Goal: Task Accomplishment & Management: Complete application form

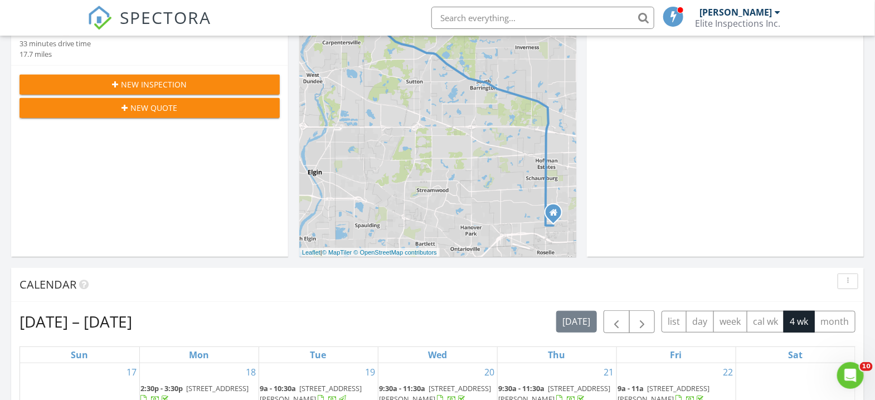
scroll to position [1037, 898]
click at [186, 82] on div "New Inspection" at bounding box center [149, 85] width 242 height 12
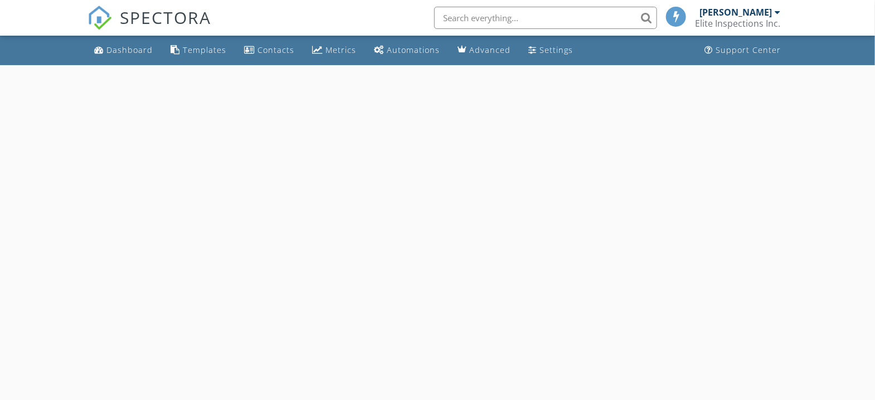
select select "7"
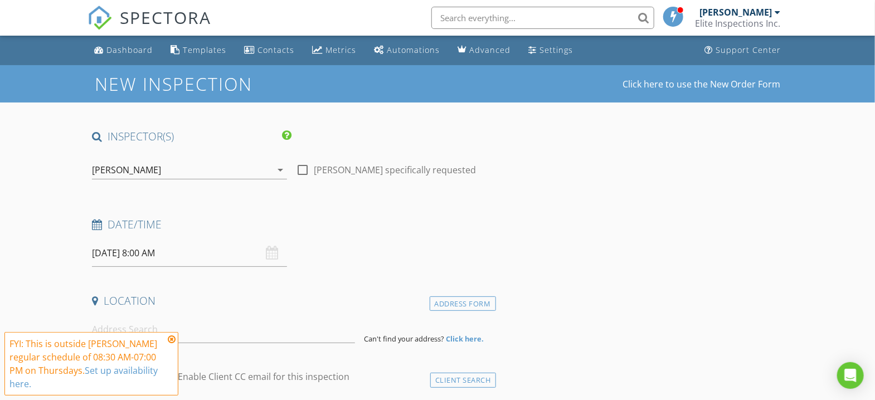
click at [212, 257] on input "08/28/2025 8:00 AM" at bounding box center [189, 253] width 195 height 27
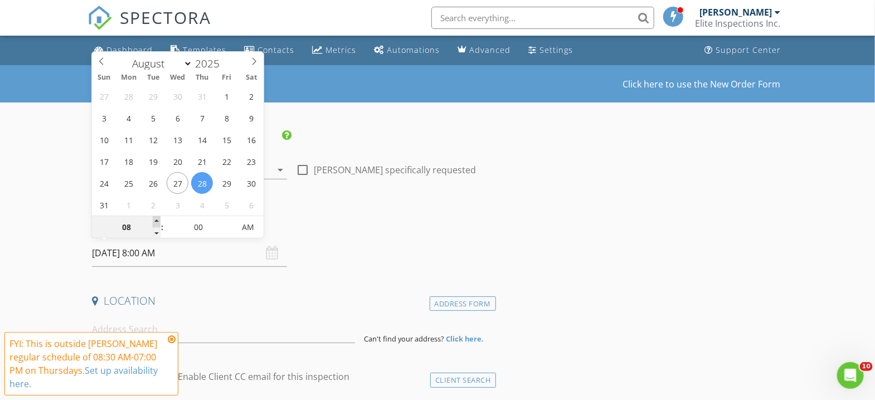
type input "09"
type input "08/28/2025 9:00 AM"
click at [158, 220] on span at bounding box center [157, 221] width 8 height 11
type input "10"
type input "08/28/2025 10:00 AM"
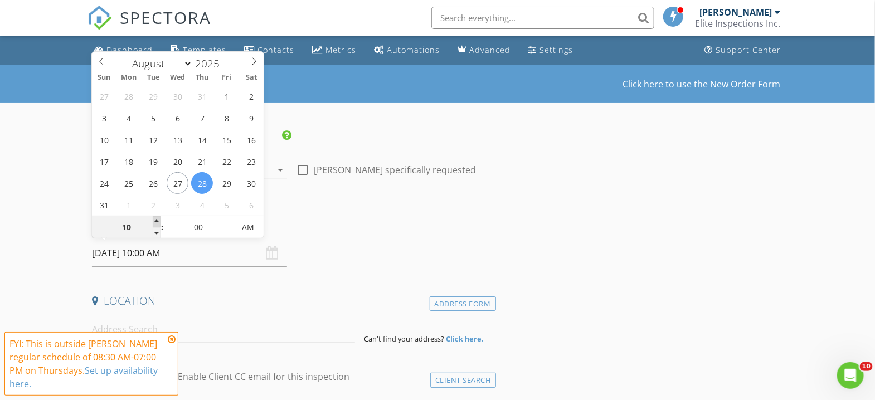
click at [158, 220] on span at bounding box center [157, 221] width 8 height 11
type input "11"
type input "08/28/2025 11:00 AM"
click at [158, 220] on span at bounding box center [157, 221] width 8 height 11
type input "12"
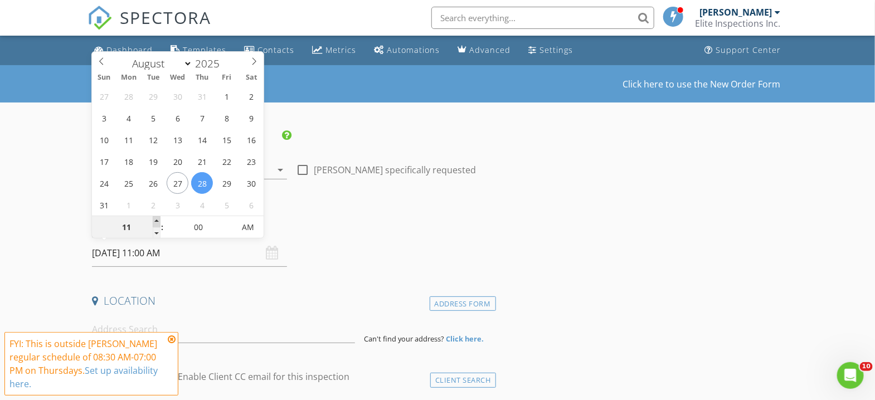
type input "08/28/2025 12:00 PM"
click at [158, 220] on span at bounding box center [157, 221] width 8 height 11
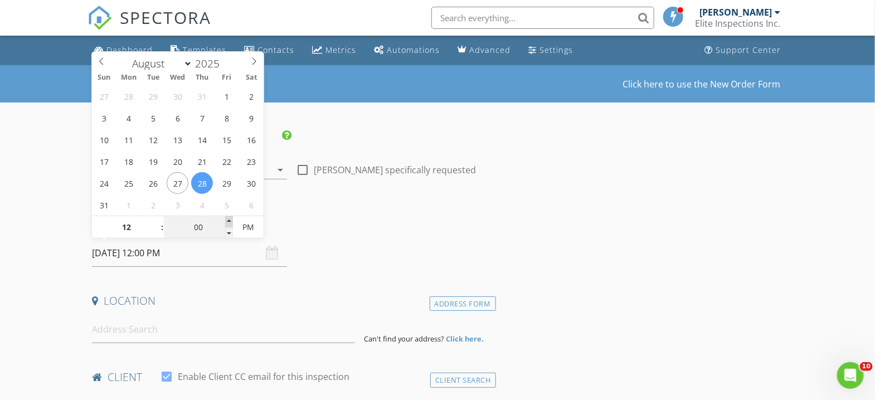
type input "05"
type input "08/28/2025 12:05 PM"
click at [229, 220] on span at bounding box center [229, 221] width 8 height 11
type input "10"
type input "08/28/2025 12:10 PM"
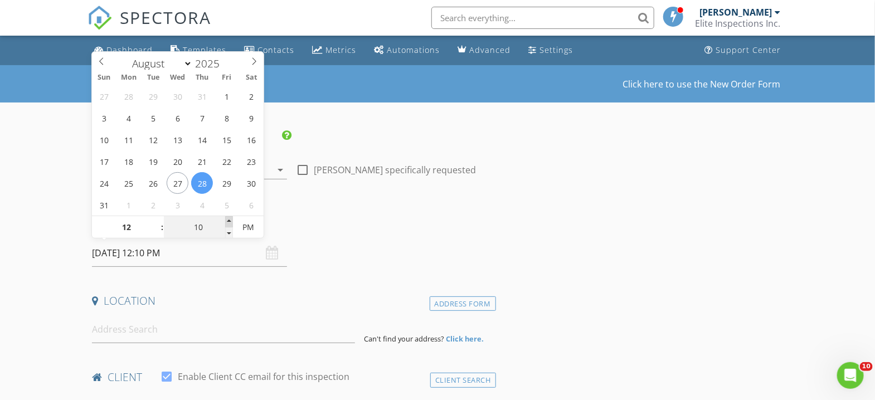
click at [228, 220] on span at bounding box center [229, 221] width 8 height 11
type input "15"
type input "08/28/2025 12:15 PM"
click at [228, 220] on span at bounding box center [229, 221] width 8 height 11
type input "20"
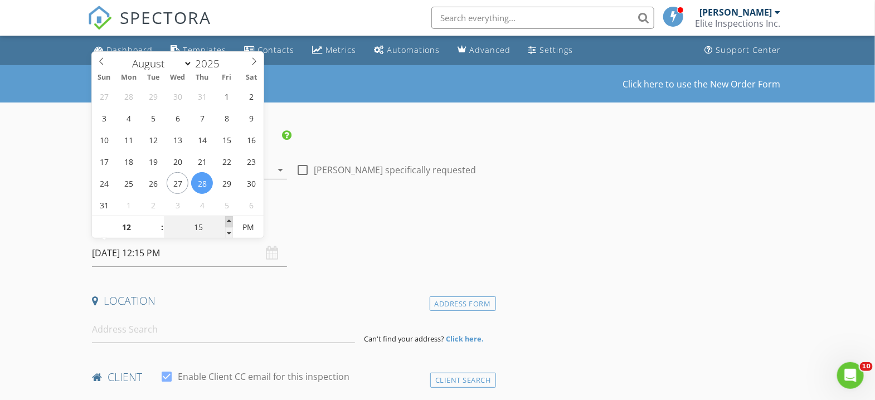
type input "08/28/2025 12:20 PM"
click at [228, 220] on span at bounding box center [229, 221] width 8 height 11
type input "25"
type input "08/28/2025 12:25 PM"
click at [227, 220] on span at bounding box center [229, 221] width 8 height 11
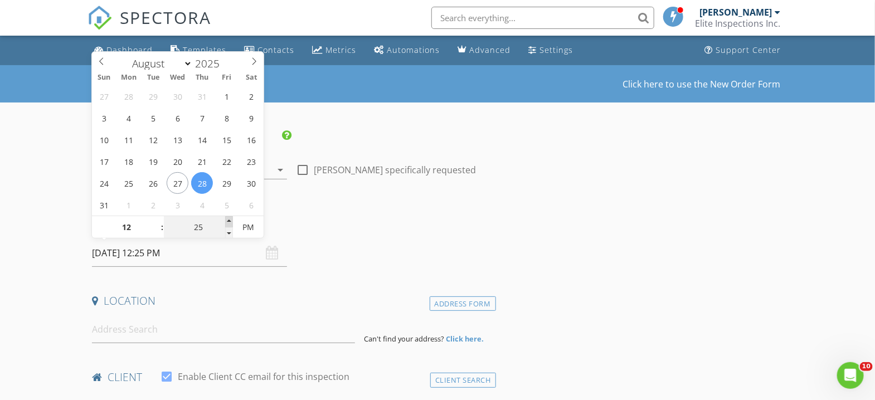
type input "30"
type input "[DATE] 12:30 PM"
click at [227, 219] on span at bounding box center [229, 221] width 8 height 11
click at [375, 236] on div "Date/Time" at bounding box center [291, 228] width 408 height 22
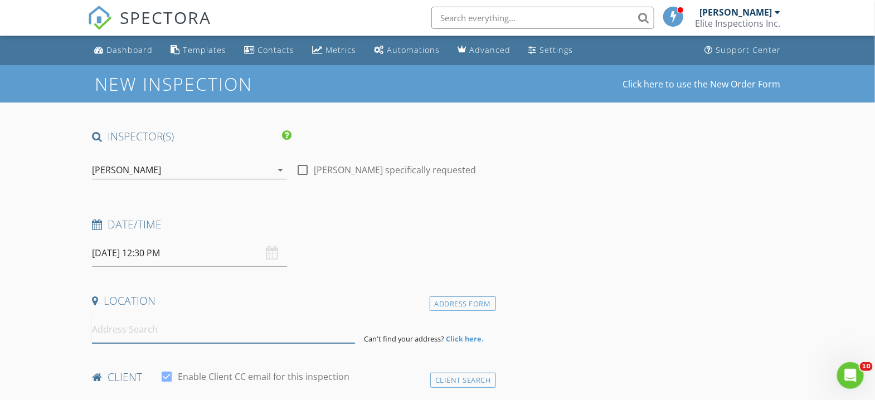
click at [166, 331] on input at bounding box center [223, 329] width 263 height 27
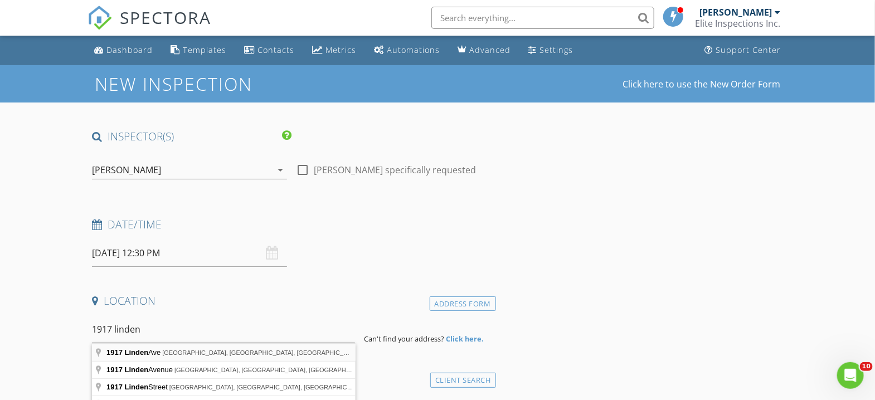
type input "1917 Linden Ave, Hanover Park, IL, USA"
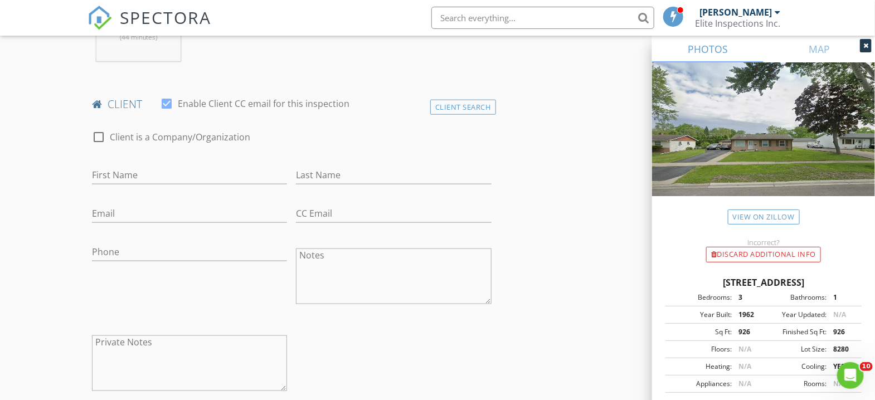
scroll to position [520, 0]
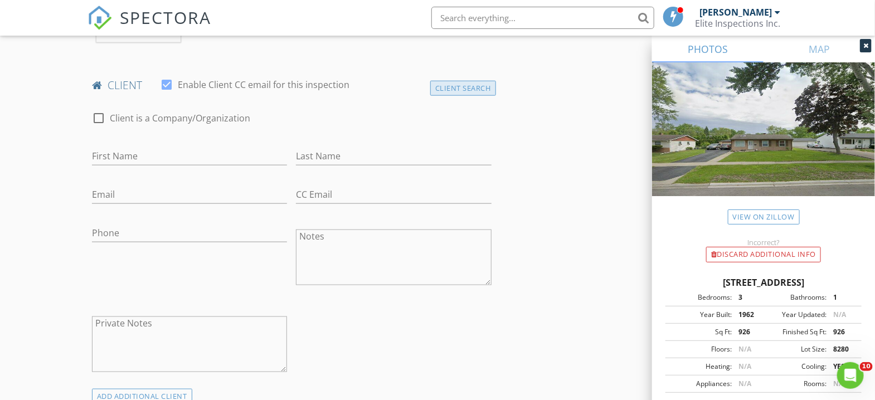
click at [465, 85] on div "Client Search" at bounding box center [463, 88] width 66 height 15
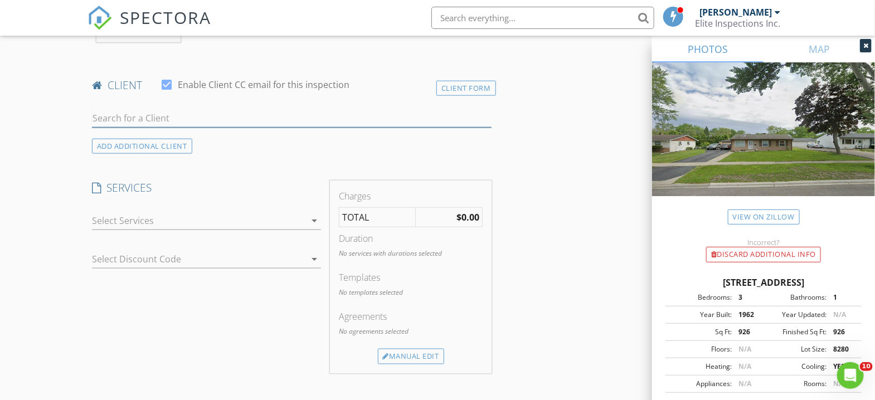
click at [114, 116] on input "text" at bounding box center [292, 118] width 400 height 18
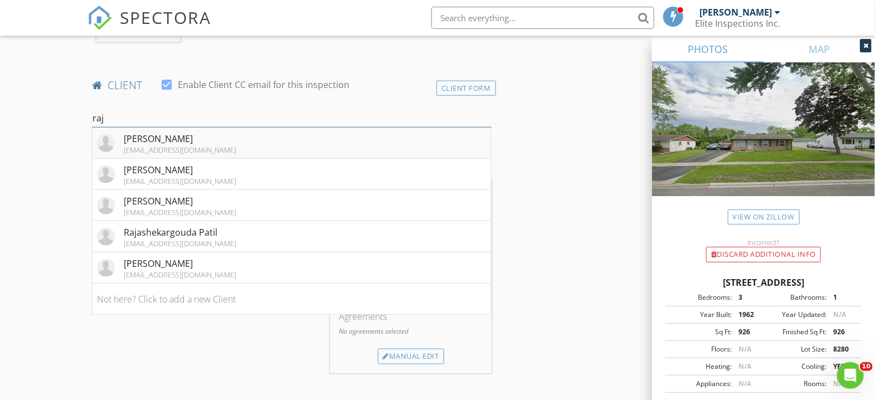
type input "[PERSON_NAME]"
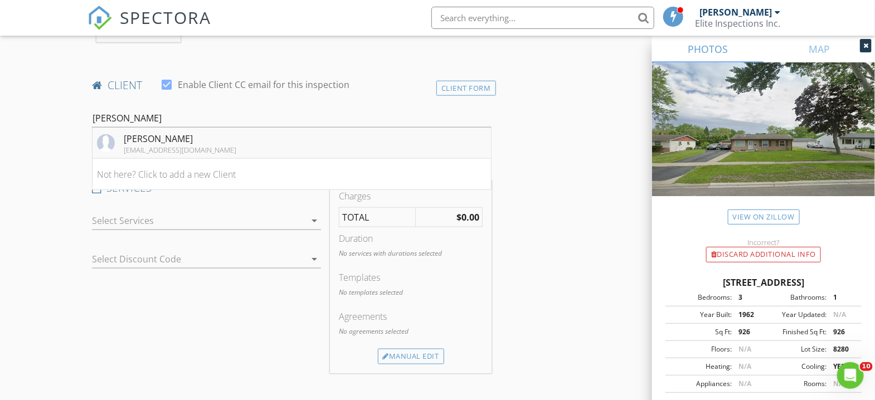
click at [179, 145] on div "[EMAIL_ADDRESS][DOMAIN_NAME]" at bounding box center [180, 149] width 113 height 9
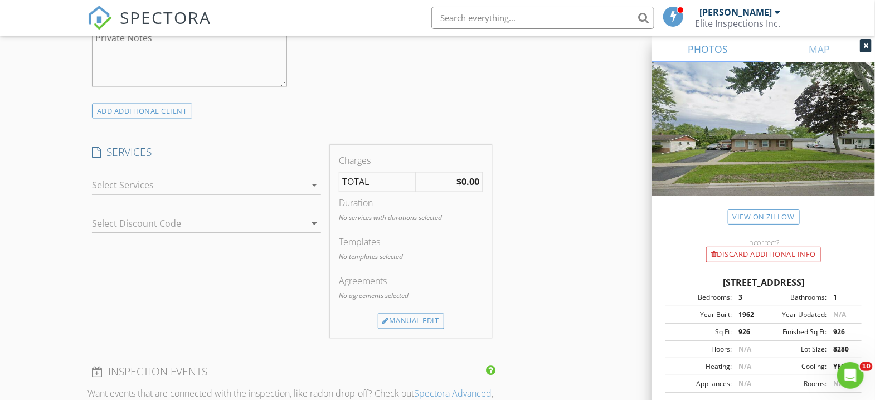
scroll to position [817, 0]
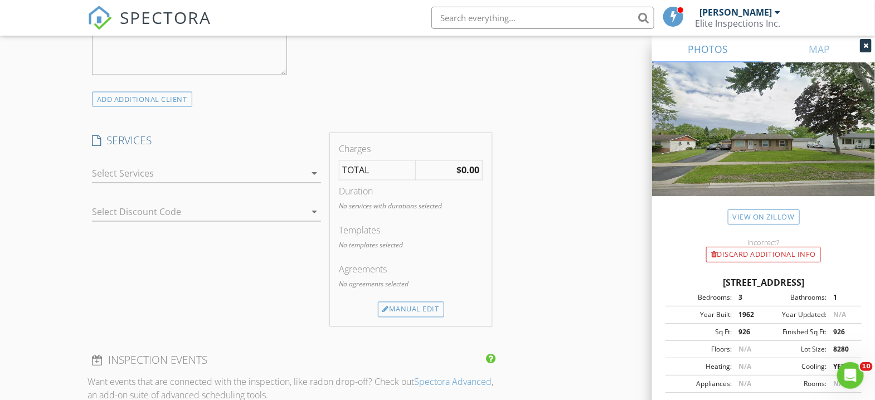
click at [313, 173] on icon "arrow_drop_down" at bounding box center [314, 173] width 13 height 13
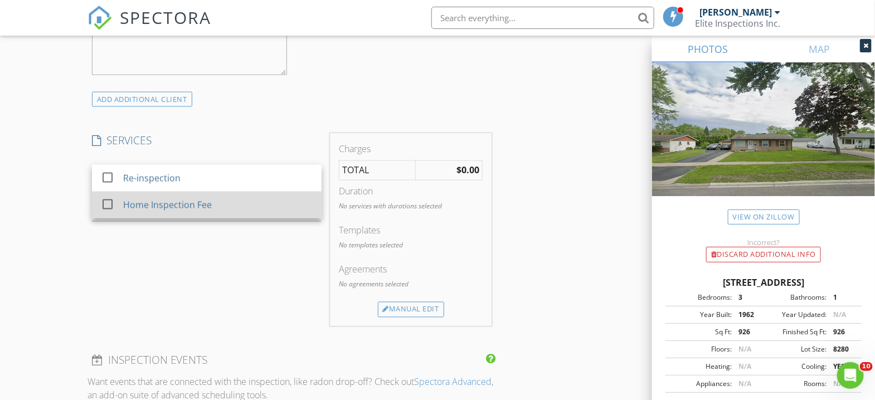
click at [106, 206] on div at bounding box center [107, 204] width 19 height 19
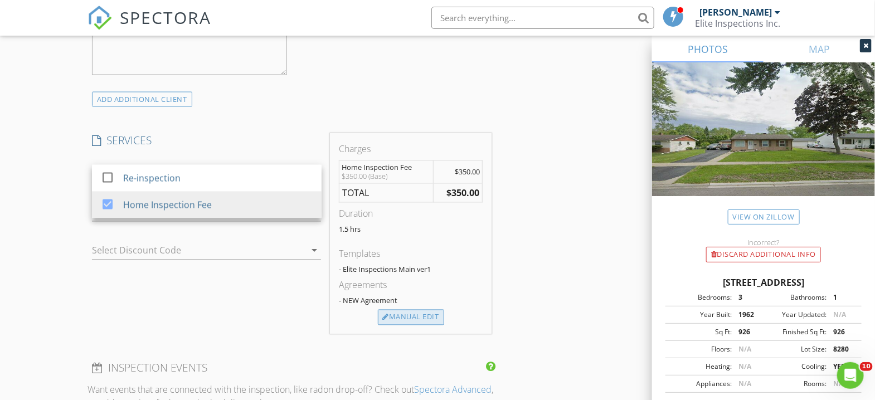
click at [397, 316] on div "Manual Edit" at bounding box center [411, 318] width 66 height 16
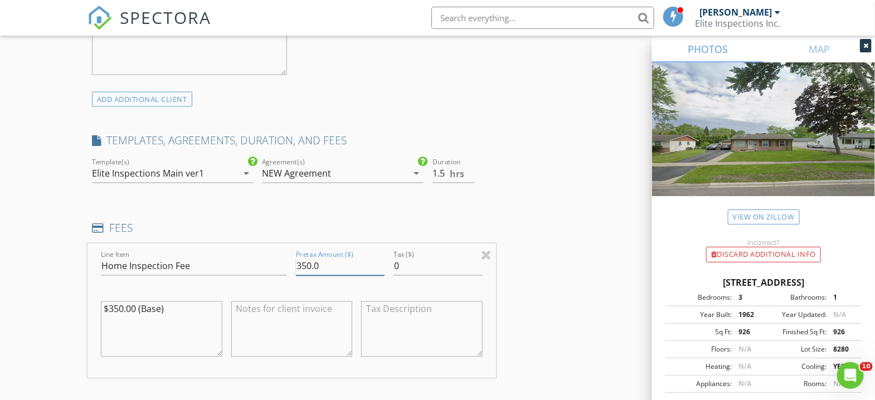
drag, startPoint x: 308, startPoint y: 265, endPoint x: 284, endPoint y: 259, distance: 24.1
click at [289, 260] on div "Line Item Home Inspection Fee Pretax Amount ($) 350.0 Tax ($) 0 $350.00 (Base)" at bounding box center [291, 311] width 408 height 134
type input "400.0"
click at [109, 305] on textarea "$350.00 (Base)" at bounding box center [161, 329] width 121 height 56
type textarea "$450.00 (Base)"
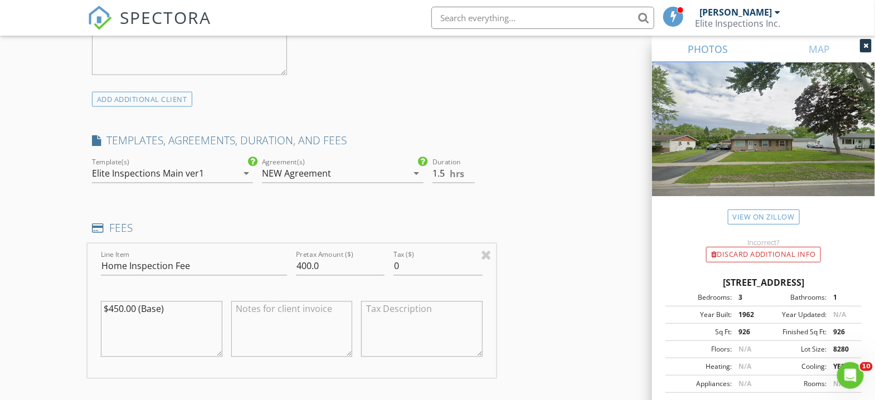
click at [332, 208] on div "INSPECTOR(S) check_box Woytek Niemiec PRIMARY Woytek Niemiec arrow_drop_down ch…" at bounding box center [291, 273] width 408 height 1922
click at [286, 315] on textarea at bounding box center [291, 329] width 121 height 56
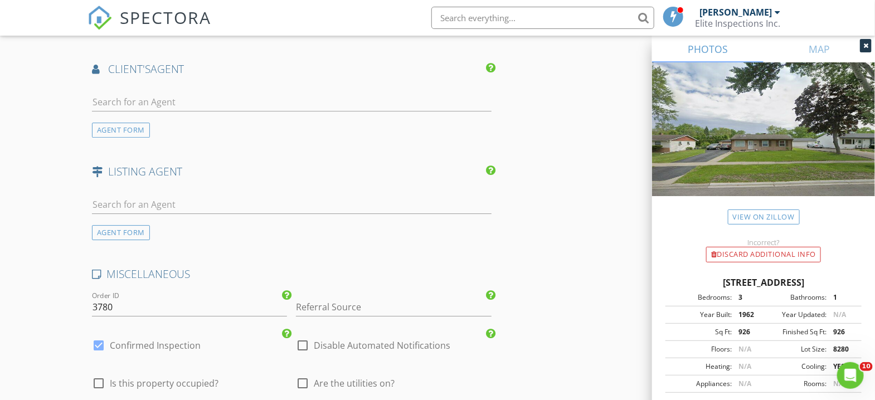
scroll to position [1486, 0]
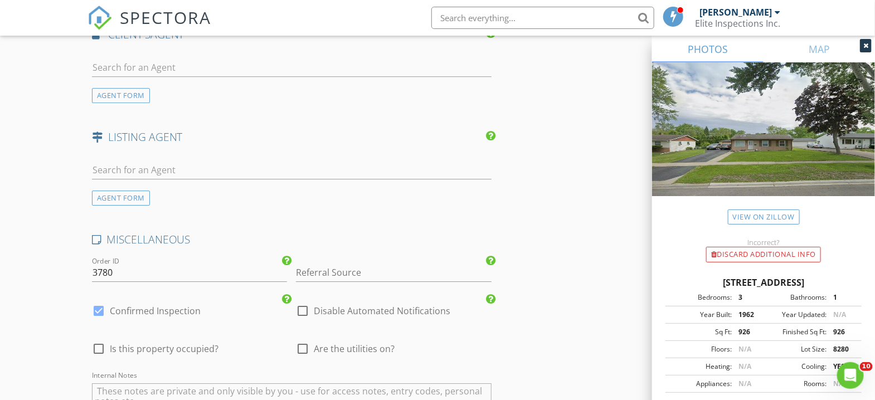
type textarea "$50 Discount"
click at [352, 270] on input "Referral Source" at bounding box center [393, 273] width 195 height 18
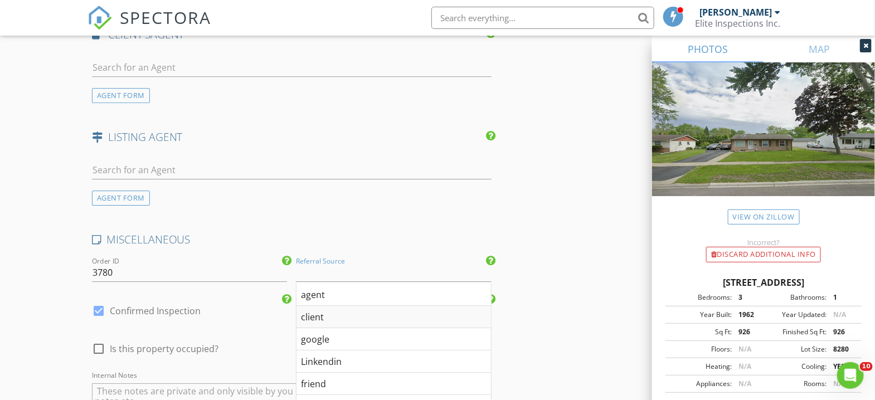
click at [327, 315] on div "client" at bounding box center [393, 317] width 194 height 22
type input "client"
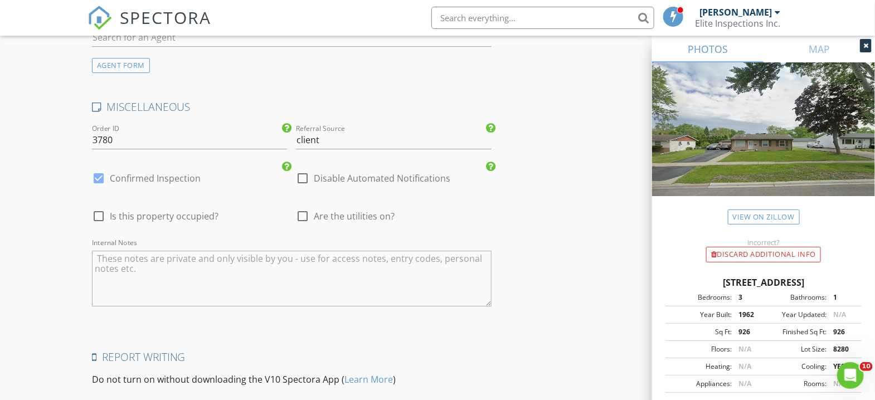
scroll to position [1741, 0]
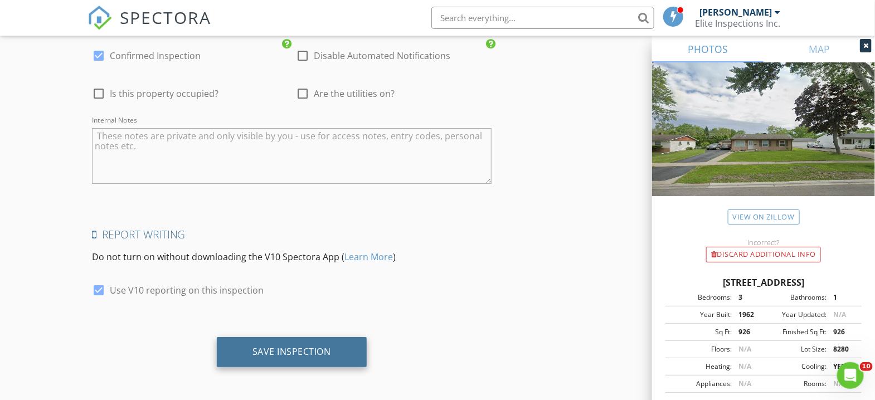
click at [289, 347] on div "Save Inspection" at bounding box center [291, 351] width 79 height 11
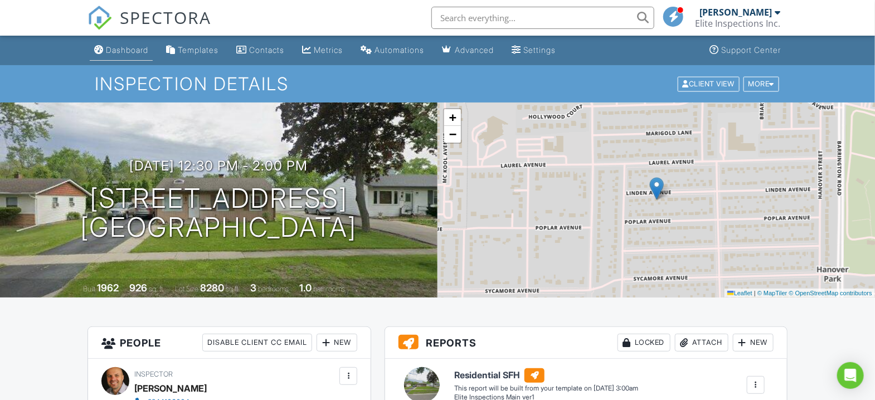
click at [123, 49] on div "Dashboard" at bounding box center [127, 49] width 42 height 9
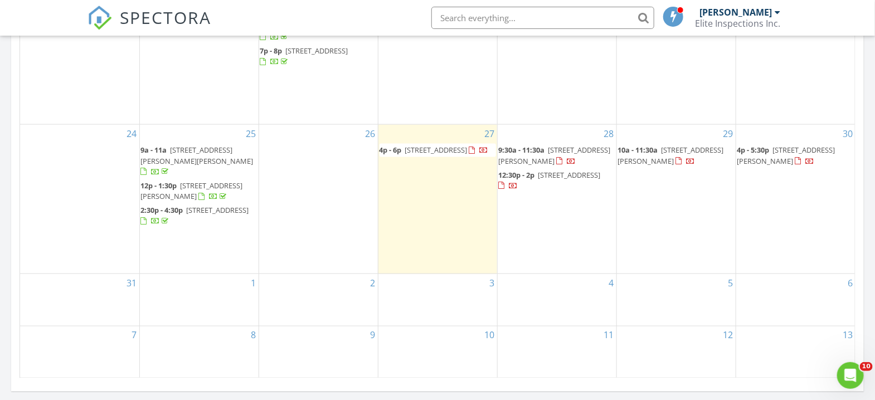
scroll to position [668, 0]
